Goal: Find specific page/section: Find specific page/section

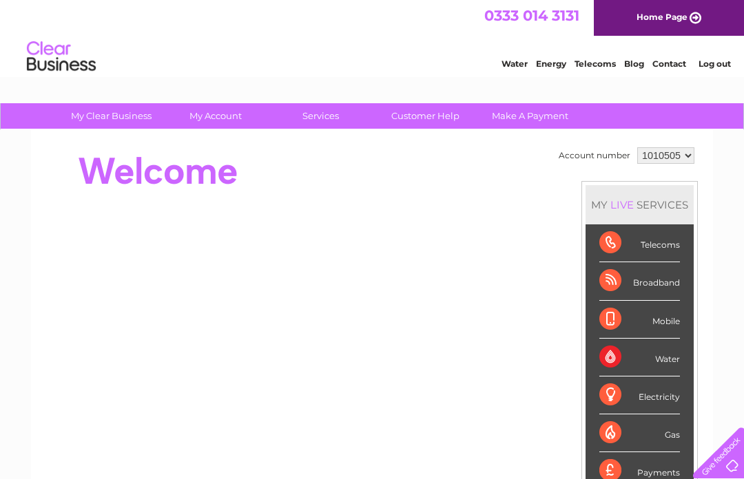
click at [445, 120] on link "Customer Help" at bounding box center [425, 115] width 114 height 25
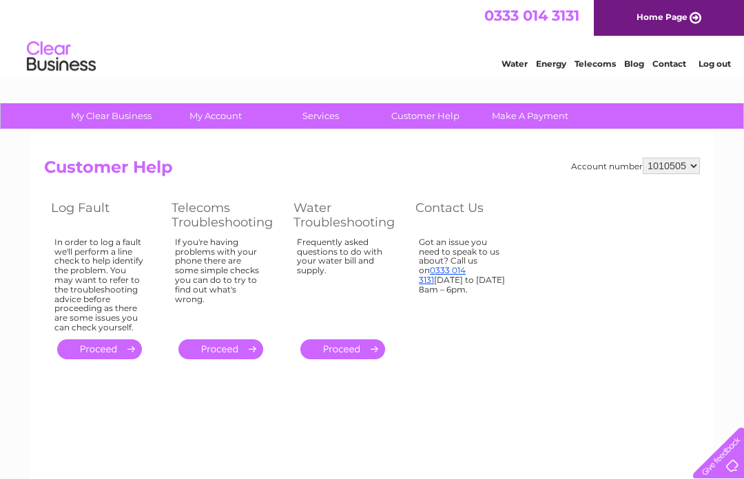
click at [735, 474] on div at bounding box center [715, 450] width 56 height 56
click at [235, 344] on link "." at bounding box center [220, 349] width 85 height 20
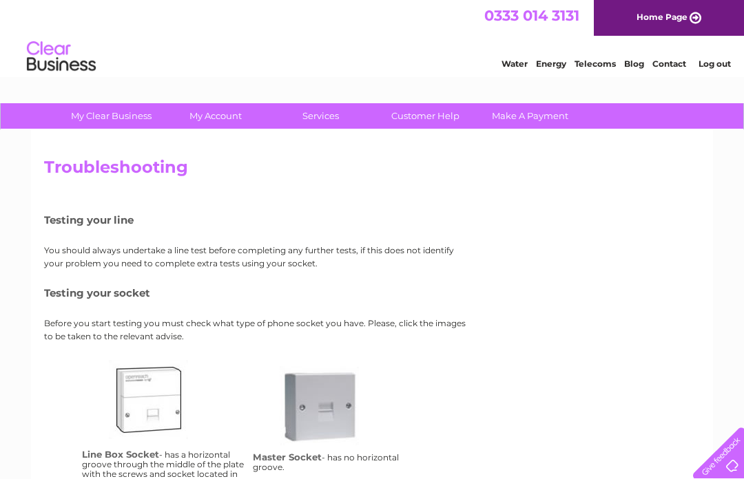
click at [599, 77] on div "Water Energy Telecoms Blog Contact Log out" at bounding box center [372, 58] width 744 height 45
click at [598, 61] on link "Telecoms" at bounding box center [594, 64] width 41 height 10
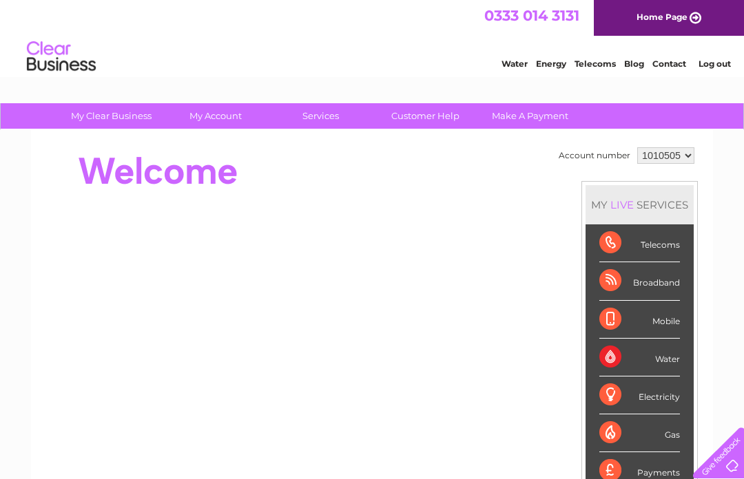
click at [441, 109] on link "Customer Help" at bounding box center [425, 115] width 114 height 25
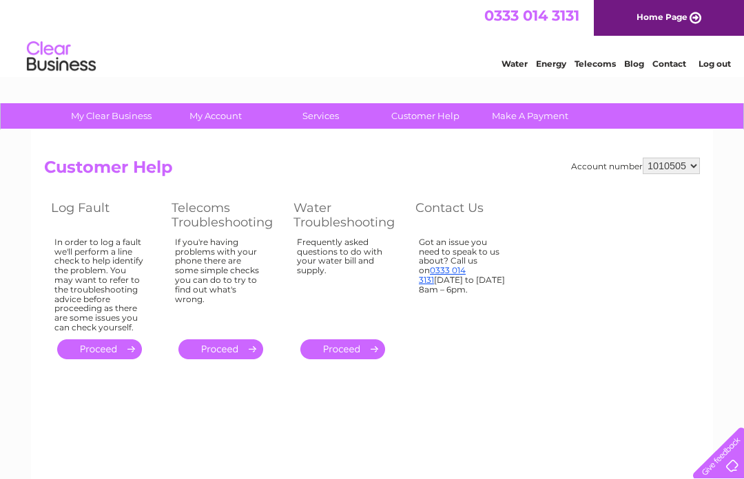
click at [216, 352] on link "." at bounding box center [220, 349] width 85 height 20
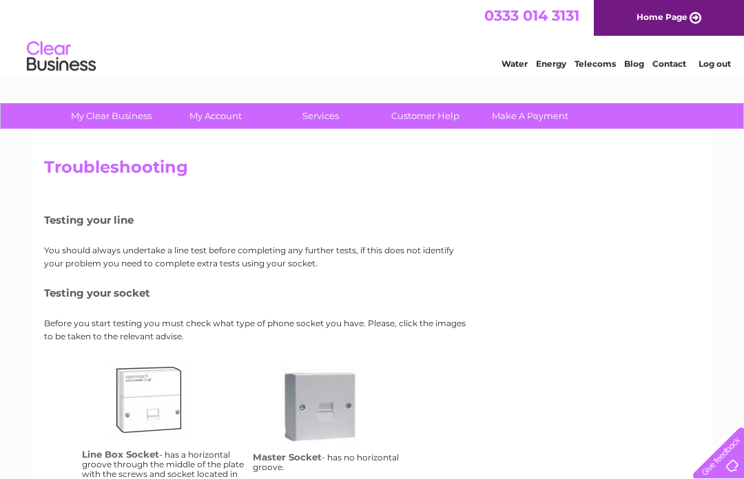
click at [665, 68] on link "Contact" at bounding box center [669, 64] width 34 height 10
